Goal: Check status: Check status

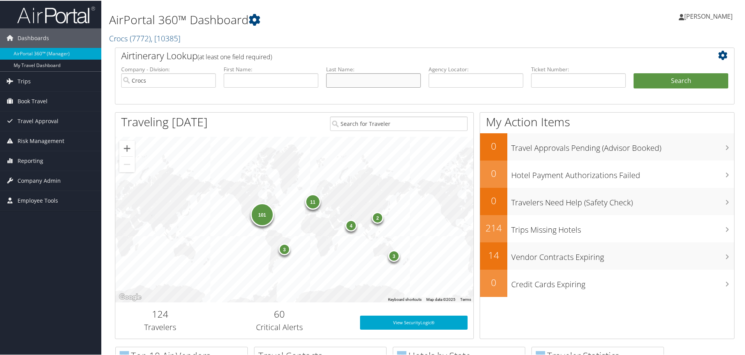
click at [342, 78] on input "text" at bounding box center [373, 79] width 95 height 14
type input "hernandez"
click at [634, 72] on button "Search" at bounding box center [681, 80] width 95 height 16
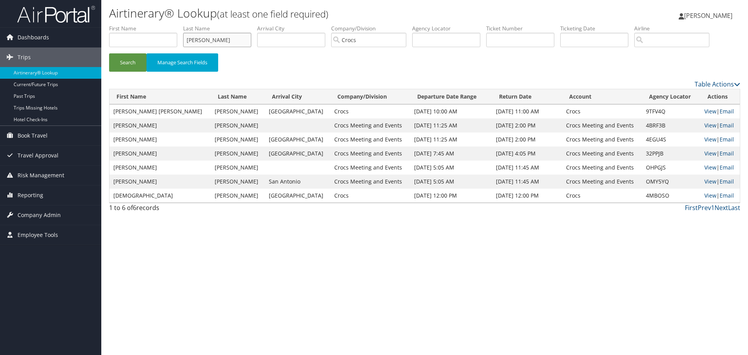
click at [228, 40] on input "[PERSON_NAME]" at bounding box center [217, 40] width 68 height 14
type input "[PERSON_NAME]"
click at [109, 53] on button "Search" at bounding box center [127, 62] width 37 height 18
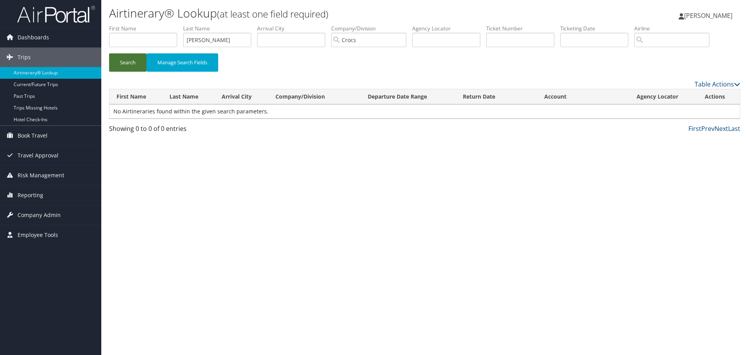
drag, startPoint x: 118, startPoint y: 66, endPoint x: 122, endPoint y: 66, distance: 3.9
click at [118, 65] on button "Search" at bounding box center [127, 62] width 37 height 18
click at [441, 39] on input "text" at bounding box center [446, 40] width 68 height 14
drag, startPoint x: 208, startPoint y: 36, endPoint x: 128, endPoint y: 47, distance: 80.6
click at [98, 42] on div "Dashboards AirPortal 360™ (Manager) My Travel Dashboard Trips Airtinerary® Look…" at bounding box center [374, 177] width 748 height 355
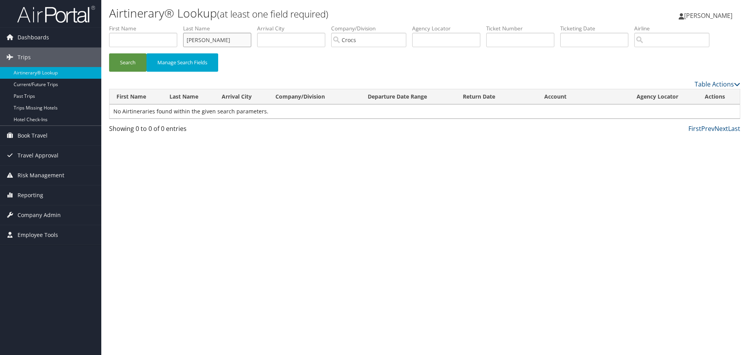
drag, startPoint x: 241, startPoint y: 38, endPoint x: 228, endPoint y: 53, distance: 20.4
click at [13, 50] on div "Dashboards AirPortal 360™ (Manager) My Travel Dashboard Trips Airtinerary® Look…" at bounding box center [374, 177] width 748 height 355
drag, startPoint x: 438, startPoint y: 38, endPoint x: 435, endPoint y: 42, distance: 5.0
click at [437, 40] on input "text" at bounding box center [446, 40] width 68 height 14
paste input "D2MM4J"
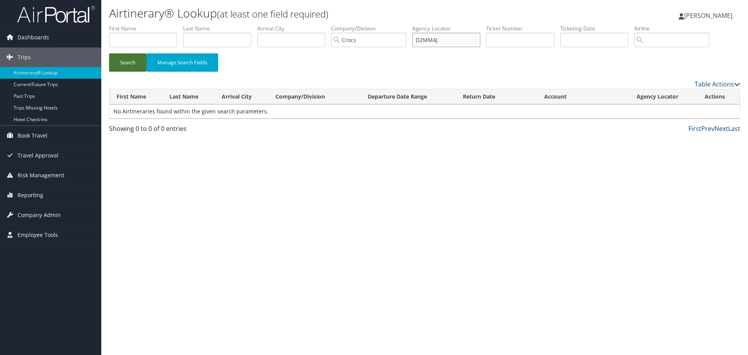
type input "D2MM4J"
drag, startPoint x: 125, startPoint y: 58, endPoint x: 125, endPoint y: 65, distance: 6.3
click at [125, 59] on button "Search" at bounding box center [127, 62] width 37 height 18
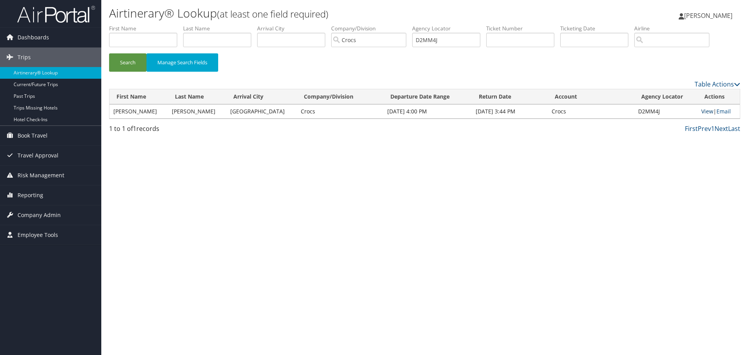
click at [703, 111] on link "View" at bounding box center [707, 111] width 12 height 7
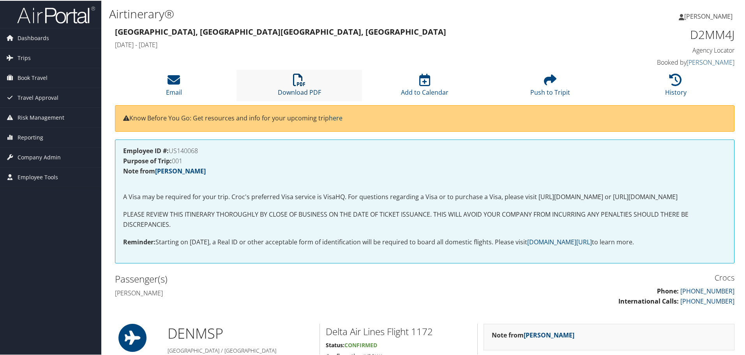
click at [302, 80] on icon at bounding box center [299, 79] width 12 height 12
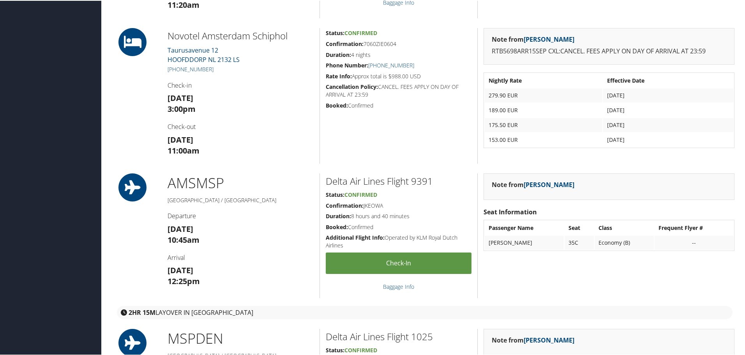
scroll to position [584, 0]
